Goal: Information Seeking & Learning: Compare options

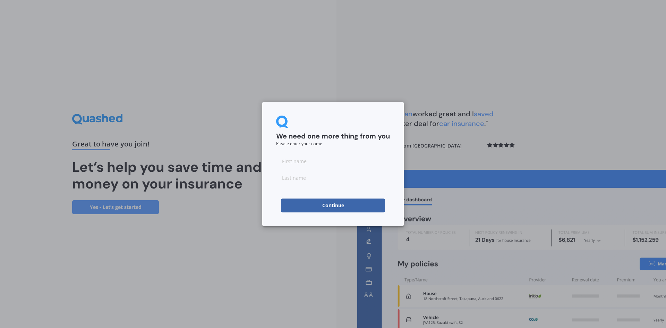
click at [330, 207] on button "Continue" at bounding box center [333, 205] width 104 height 14
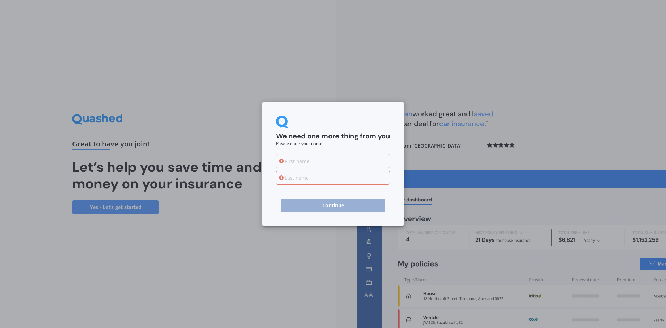
click at [354, 162] on input at bounding box center [333, 161] width 114 height 14
type input "[PERSON_NAME]"
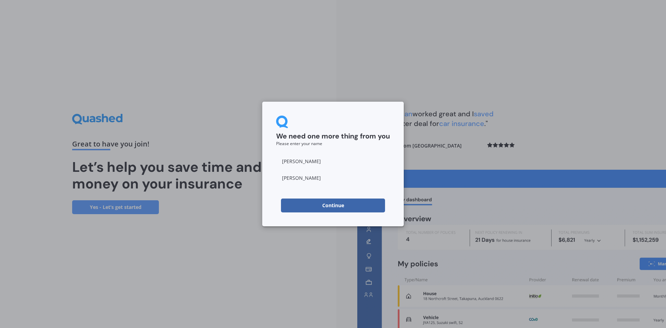
type input "[PERSON_NAME]"
click at [340, 201] on button "Continue" at bounding box center [333, 205] width 104 height 14
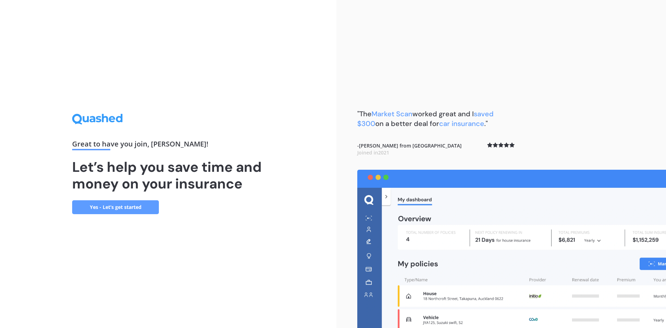
click at [136, 207] on link "Yes - Let’s get started" at bounding box center [115, 207] width 87 height 14
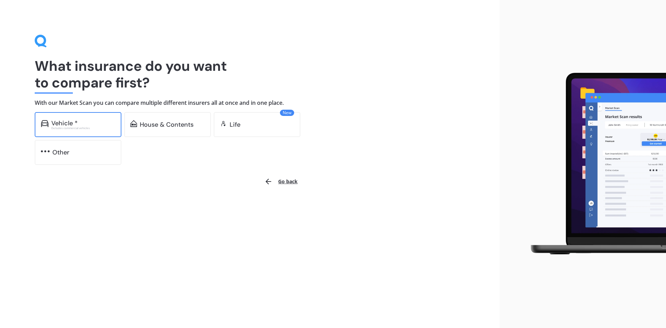
click at [86, 121] on div "Vehicle *" at bounding box center [83, 123] width 64 height 7
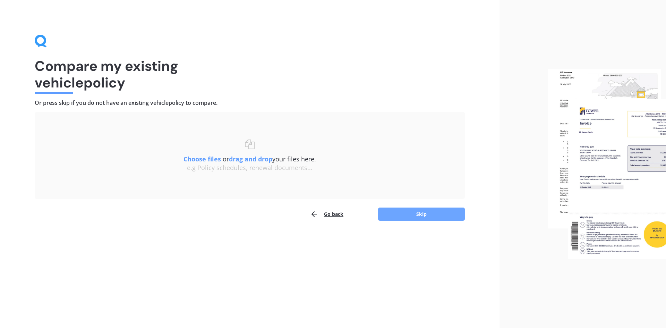
click at [413, 218] on button "Skip" at bounding box center [421, 214] width 87 height 13
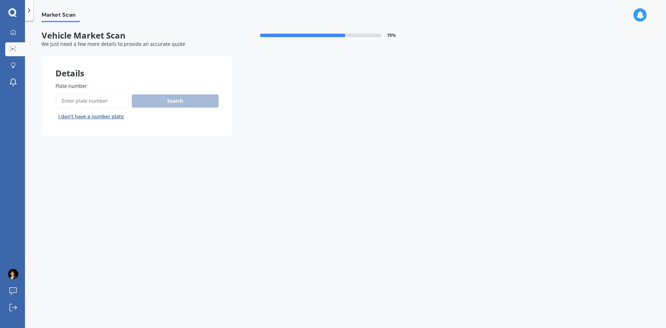
click at [92, 98] on input "Plate number" at bounding box center [93, 101] width 74 height 15
type input "QDG120"
click at [178, 99] on button "Search" at bounding box center [175, 100] width 87 height 13
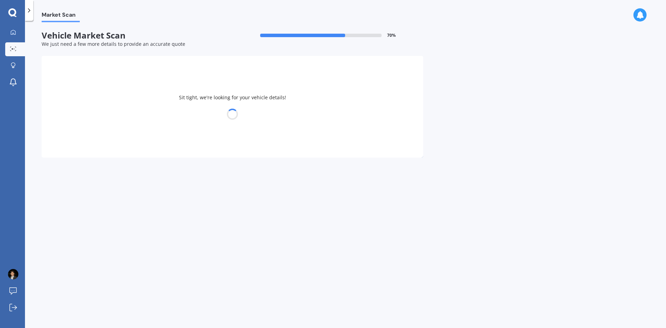
select select "TOYOTA"
select select "COROLLA"
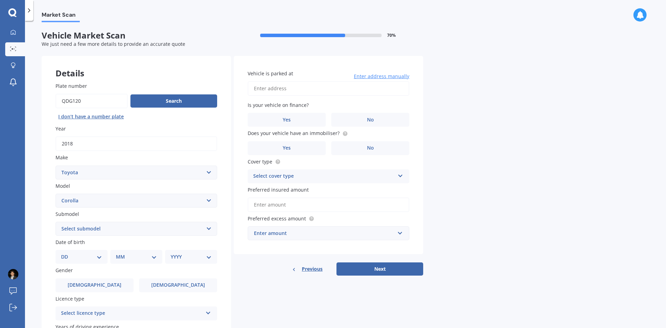
click at [299, 88] on input "Vehicle is parked at" at bounding box center [329, 88] width 162 height 15
type input "[STREET_ADDRESS]"
click at [375, 120] on label "No" at bounding box center [370, 120] width 78 height 14
click at [0, 0] on input "No" at bounding box center [0, 0] width 0 height 0
click at [380, 145] on label "No" at bounding box center [370, 148] width 78 height 14
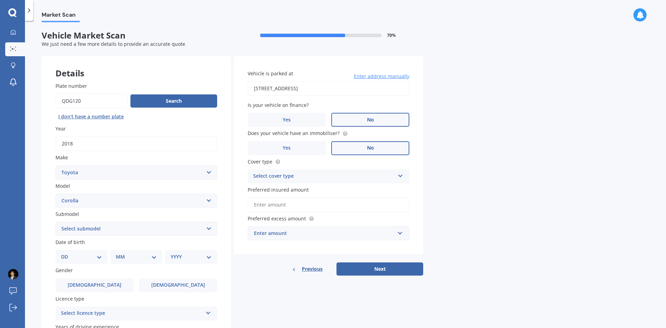
click at [0, 0] on input "No" at bounding box center [0, 0] width 0 height 0
click at [277, 177] on div "Select cover type" at bounding box center [324, 176] width 142 height 8
click at [281, 187] on span "Comprehensive" at bounding box center [272, 189] width 37 height 7
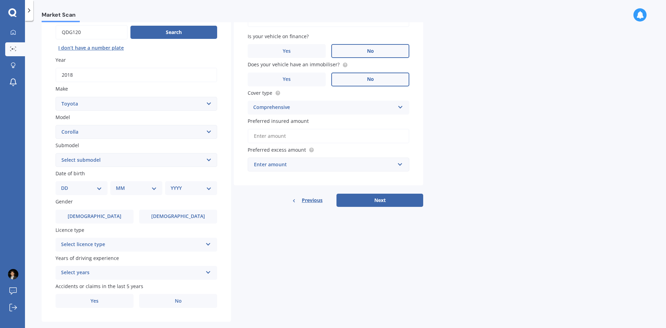
scroll to position [69, 0]
click at [77, 190] on select "DD 01 02 03 04 05 06 07 08 09 10 11 12 13 14 15 16 17 18 19 20 21 22 23 24 25 2…" at bounding box center [81, 188] width 41 height 8
select select "03"
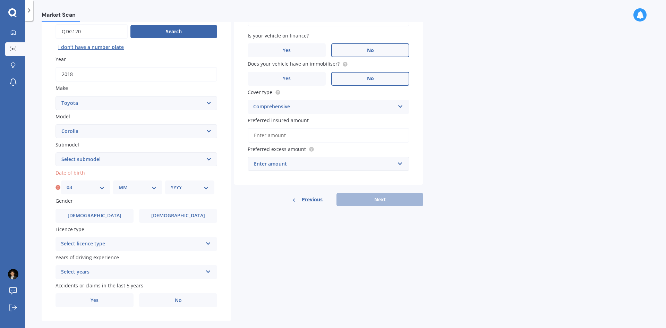
click at [126, 189] on select "MM 01 02 03 04 05 06 07 08 09 10 11 12" at bounding box center [138, 188] width 38 height 8
select select "04"
click at [119, 184] on select "MM 01 02 03 04 05 06 07 08 09 10 11 12" at bounding box center [138, 188] width 38 height 8
click at [187, 188] on select "YYYY 2025 2024 2023 2022 2021 2020 2019 2018 2017 2016 2015 2014 2013 2012 2011…" at bounding box center [190, 188] width 38 height 8
select select "1993"
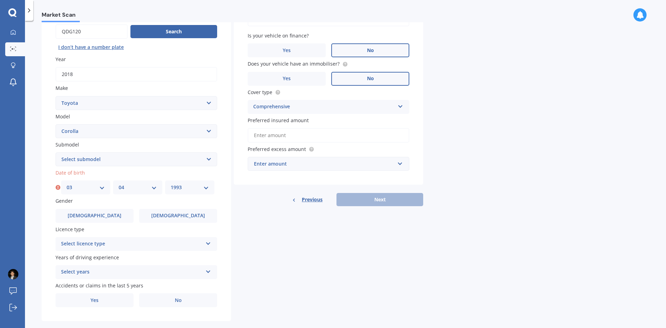
click at [171, 184] on select "YYYY 2025 2024 2023 2022 2021 2020 2019 2018 2017 2016 2015 2014 2013 2012 2011…" at bounding box center [190, 188] width 38 height 8
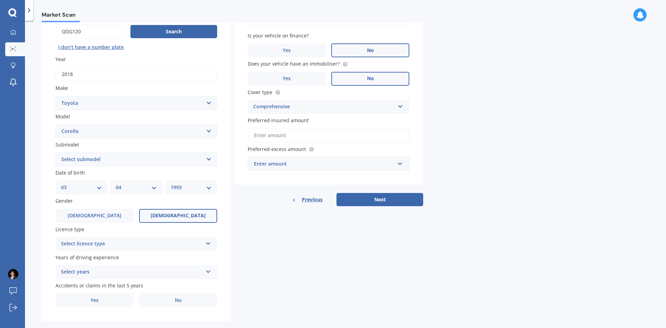
click at [183, 214] on span "[DEMOGRAPHIC_DATA]" at bounding box center [178, 216] width 55 height 6
click at [0, 0] on input "[DEMOGRAPHIC_DATA]" at bounding box center [0, 0] width 0 height 0
click at [106, 247] on div "Select licence type" at bounding box center [132, 244] width 142 height 8
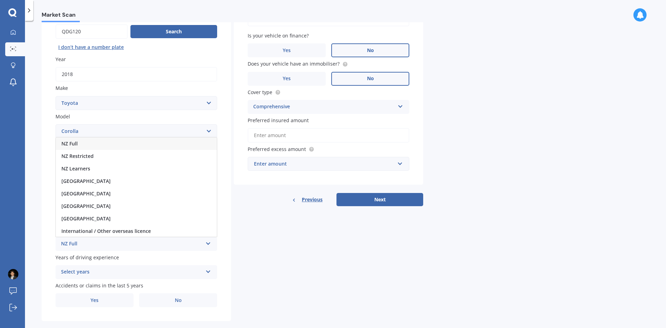
click at [77, 141] on span "NZ Full" at bounding box center [69, 143] width 16 height 7
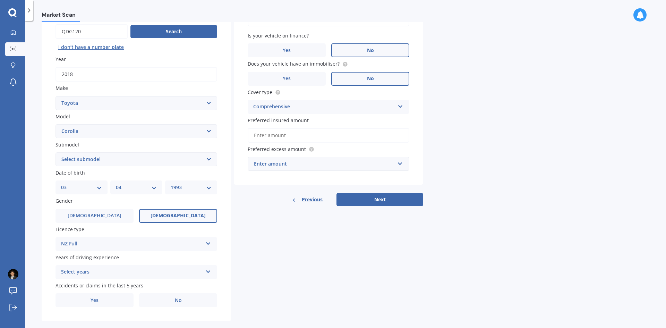
scroll to position [81, 0]
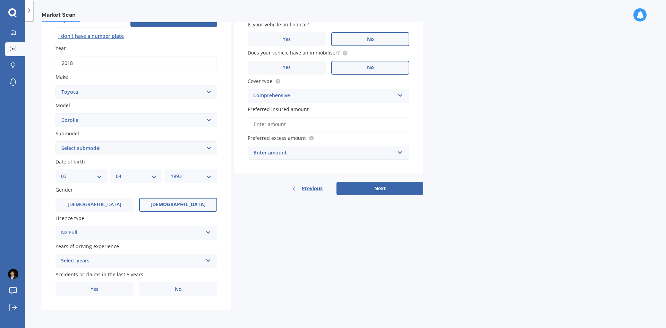
click at [72, 258] on div "Select years" at bounding box center [132, 261] width 142 height 8
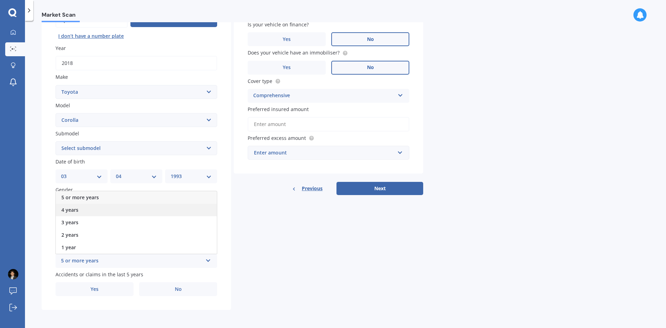
click at [74, 208] on span "4 years" at bounding box center [69, 209] width 17 height 7
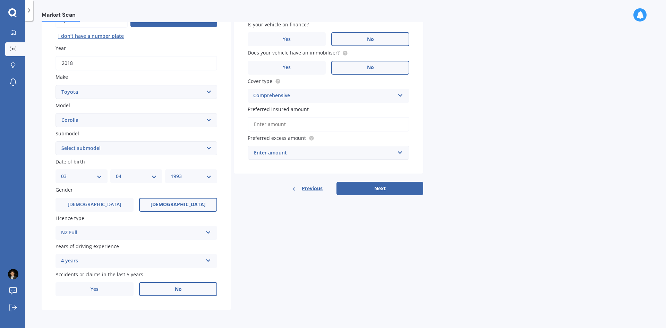
click at [203, 288] on label "No" at bounding box center [178, 289] width 78 height 14
click at [0, 0] on input "No" at bounding box center [0, 0] width 0 height 0
click at [126, 261] on div "4 years" at bounding box center [132, 261] width 142 height 8
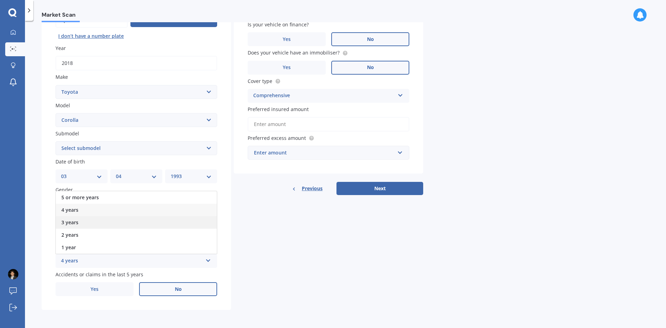
click at [78, 223] on span "3 years" at bounding box center [69, 222] width 17 height 7
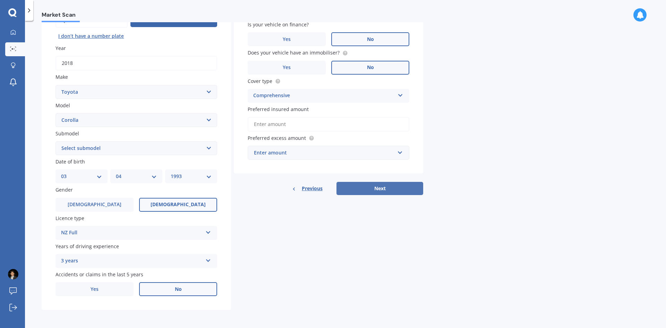
click at [379, 192] on button "Next" at bounding box center [380, 188] width 87 height 13
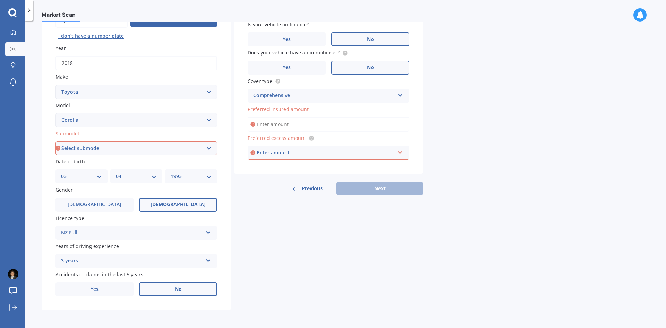
click at [532, 146] on div "Market Scan Vehicle Market Scan 70 % We just need a few more details to provide…" at bounding box center [345, 175] width 641 height 307
click at [312, 117] on input "Preferred insured amount" at bounding box center [329, 124] width 162 height 15
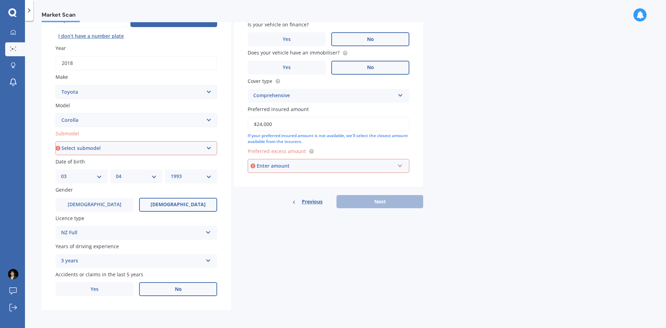
type input "$24,000"
click at [319, 165] on div "Enter amount" at bounding box center [326, 166] width 138 height 8
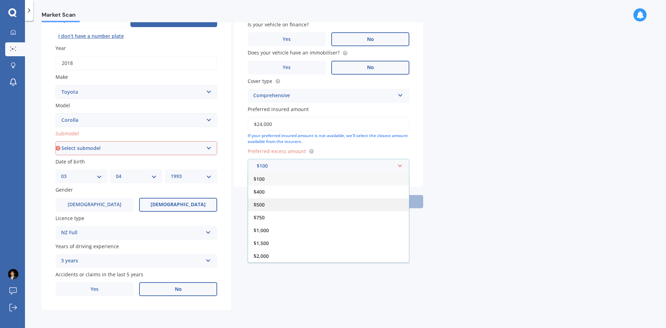
click at [265, 203] on span "$500" at bounding box center [259, 204] width 11 height 7
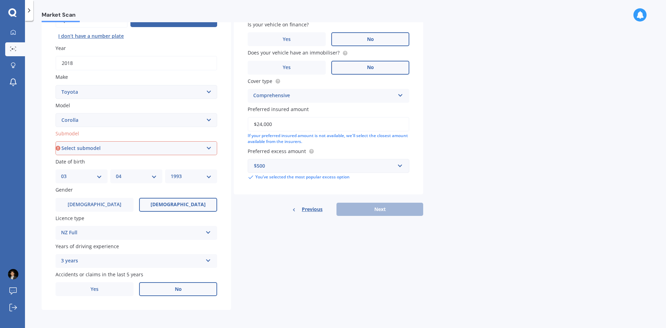
click at [382, 212] on div "Previous Next" at bounding box center [328, 209] width 189 height 13
click at [361, 206] on div "Previous Next" at bounding box center [328, 209] width 189 height 13
click at [114, 147] on select "Select submodel (All other) Axio Diesel [PERSON_NAME] 2WD [PERSON_NAME] 4WD FXG…" at bounding box center [137, 148] width 162 height 14
select select "GX 1.8"
click at [56, 141] on select "Select submodel (All other) Axio Diesel [PERSON_NAME] 2WD [PERSON_NAME] 4WD FXG…" at bounding box center [137, 148] width 162 height 14
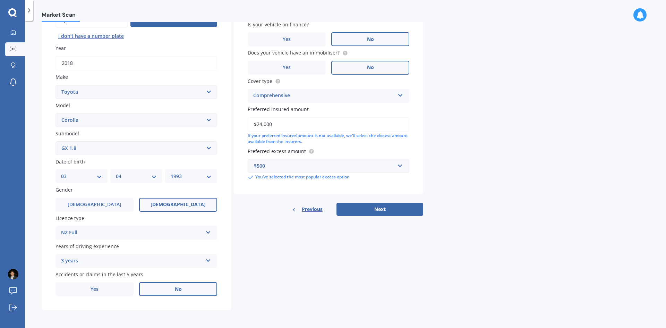
click at [100, 149] on select "Select submodel (All other) Axio Diesel [PERSON_NAME] 2WD [PERSON_NAME] 4WD FXG…" at bounding box center [137, 148] width 162 height 14
click at [312, 260] on div "Details Plate number Search I don’t have a number plate Year [DATE] Make Select…" at bounding box center [233, 142] width 382 height 335
drag, startPoint x: 377, startPoint y: 209, endPoint x: 357, endPoint y: 240, distance: 37.4
click at [378, 209] on button "Next" at bounding box center [380, 209] width 87 height 13
select select "03"
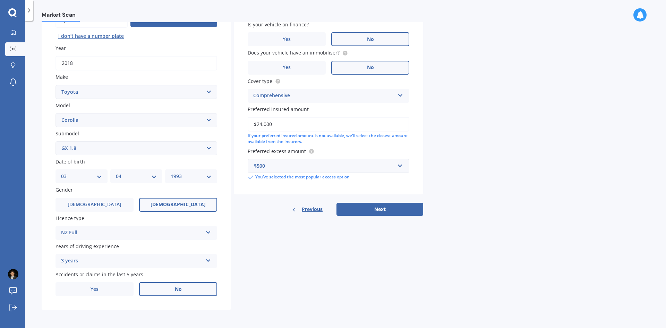
select select "04"
select select "1993"
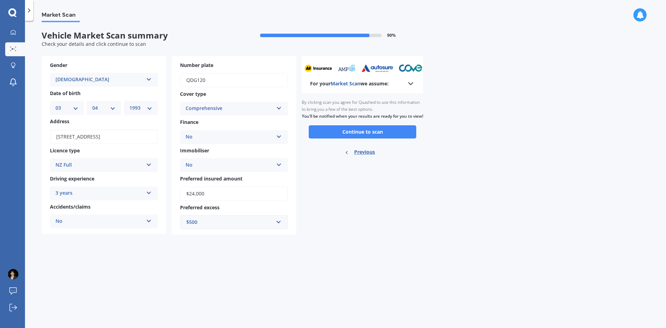
scroll to position [0, 0]
click at [342, 138] on button "Continue to scan" at bounding box center [363, 131] width 108 height 13
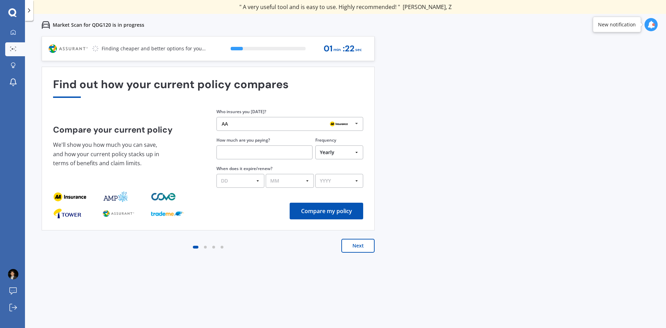
click at [369, 249] on button "Next" at bounding box center [357, 246] width 33 height 14
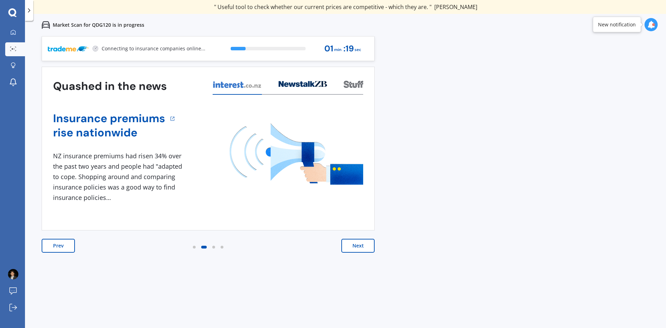
click at [369, 249] on button "Next" at bounding box center [357, 246] width 33 height 14
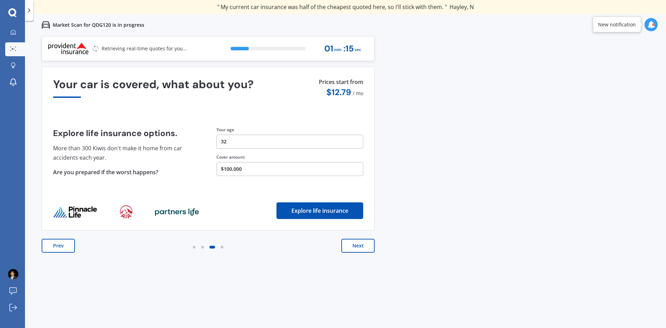
click at [369, 249] on button "Next" at bounding box center [357, 246] width 33 height 14
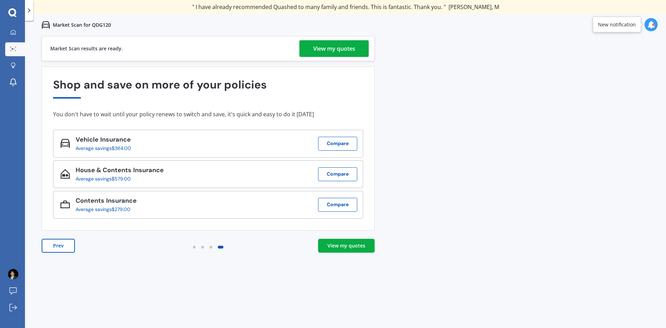
click at [352, 245] on div "View my quotes" at bounding box center [347, 245] width 38 height 7
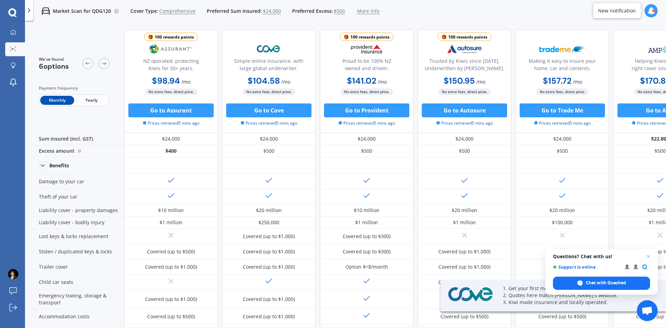
click at [90, 99] on span "Yearly" at bounding box center [91, 100] width 34 height 9
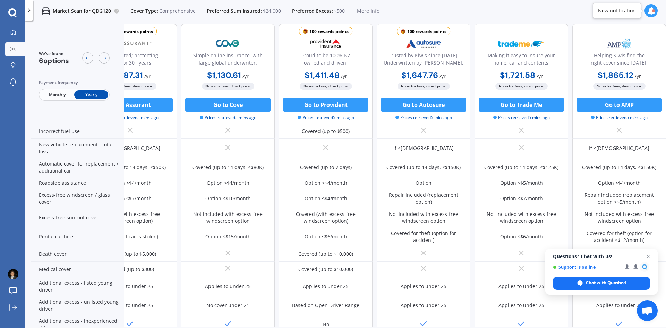
scroll to position [208, 44]
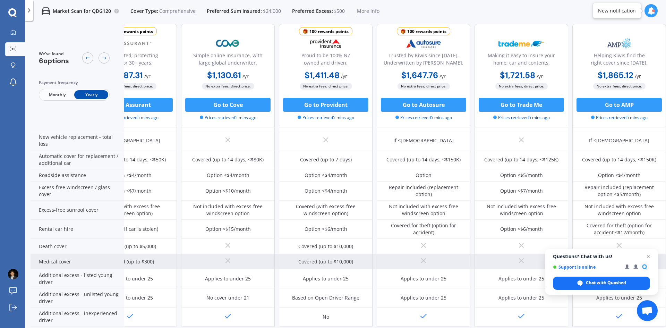
click at [649, 256] on span "Open chat" at bounding box center [648, 256] width 8 height 8
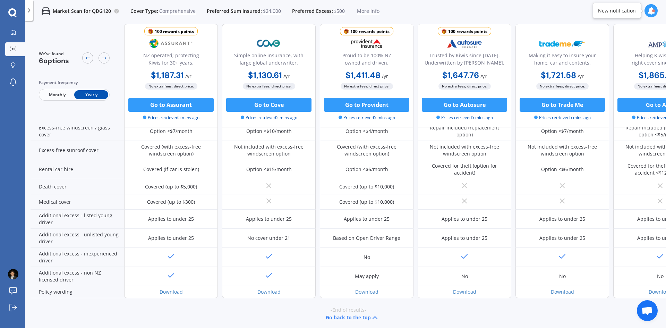
scroll to position [276, 0]
